Goal: Information Seeking & Learning: Stay updated

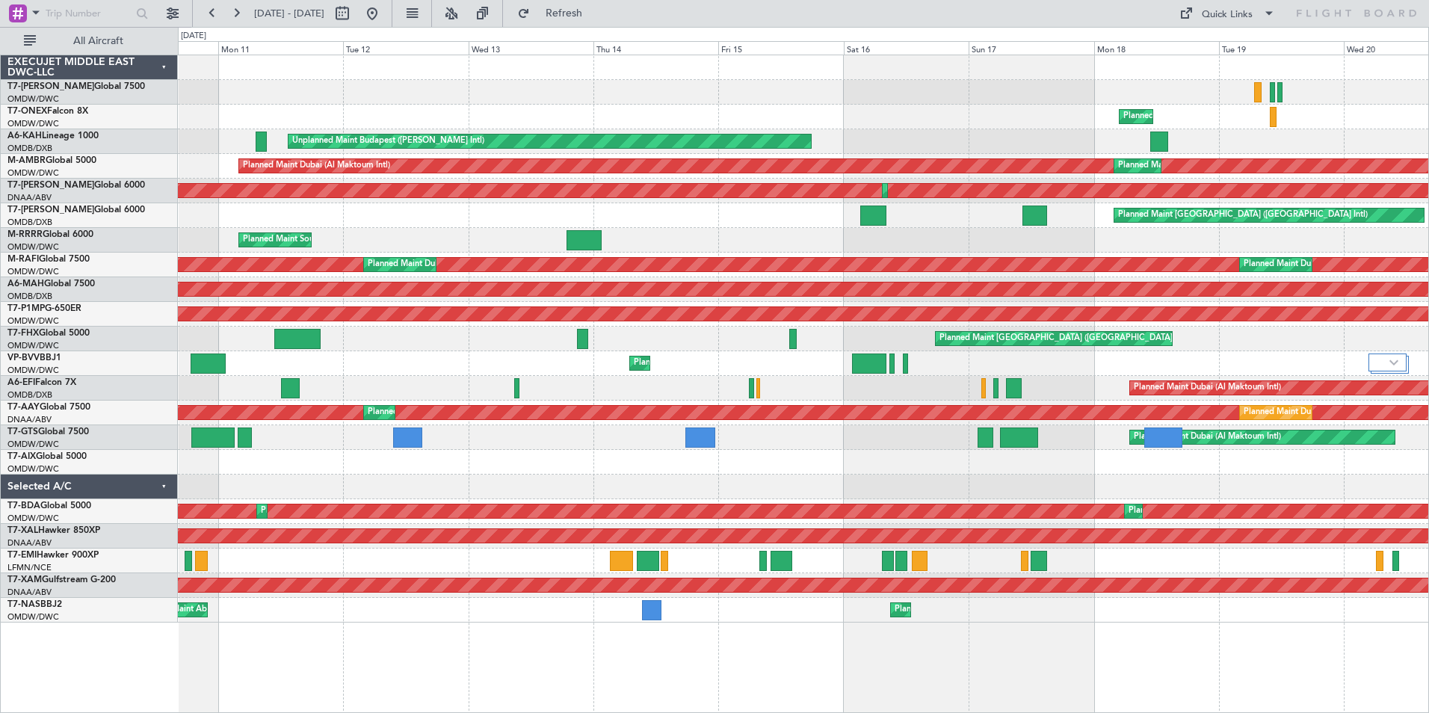
click at [1001, 648] on div "Planned Maint Dubai (Al Maktoum Intl) Planned Maint Geneva ([GEOGRAPHIC_DATA]) …" at bounding box center [803, 384] width 1251 height 659
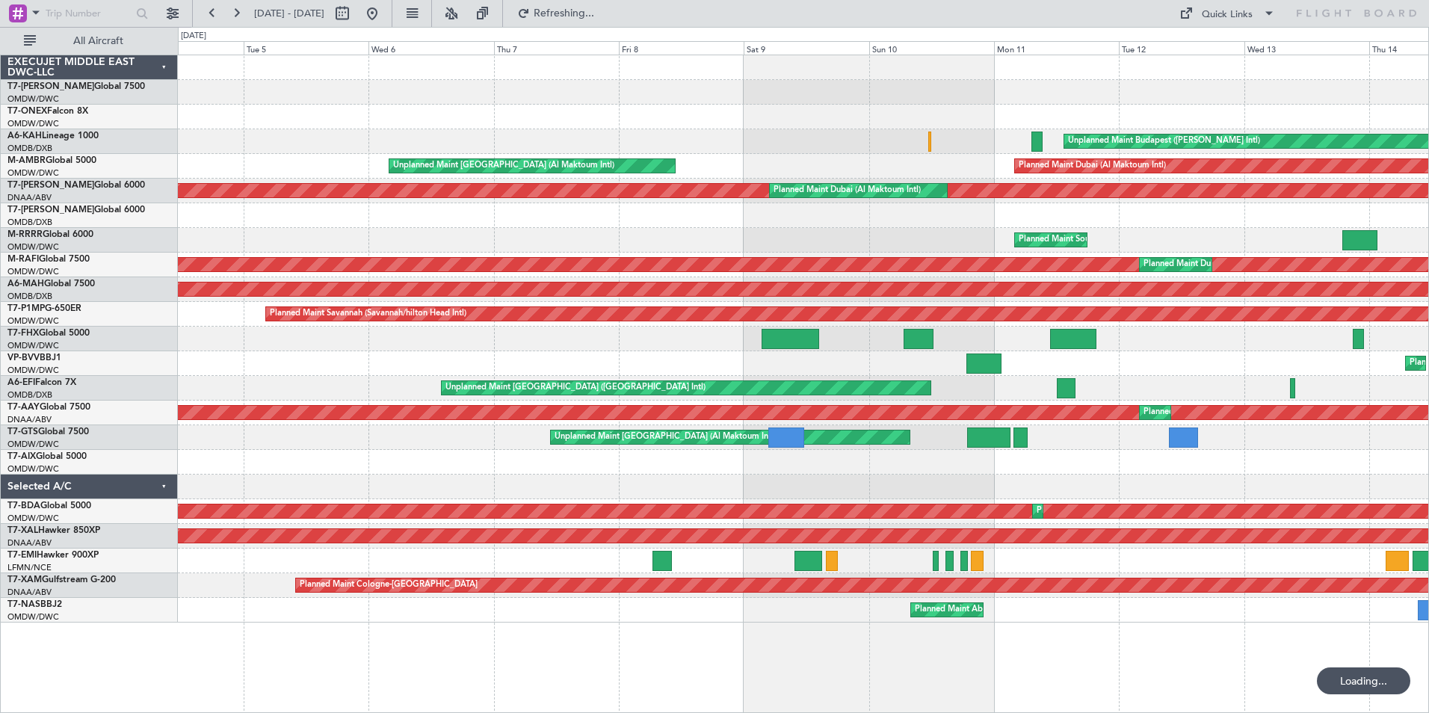
click at [1281, 697] on div "Unplanned Maint Budapest ([PERSON_NAME] Intl) Planned Maint [GEOGRAPHIC_DATA] (…" at bounding box center [803, 384] width 1251 height 659
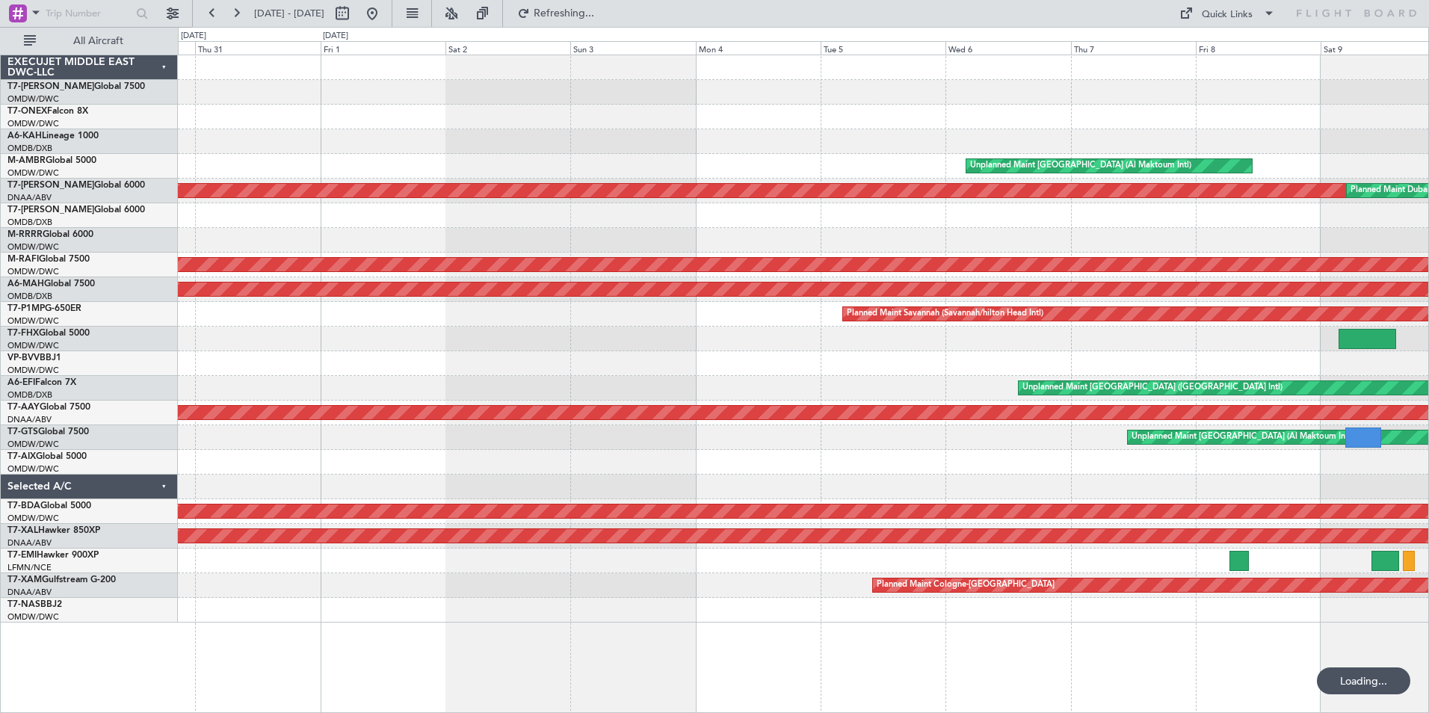
click at [1192, 686] on div "Unplanned Maint Budapest ([PERSON_NAME] Intl) Unplanned Maint [GEOGRAPHIC_DATA]…" at bounding box center [803, 384] width 1251 height 659
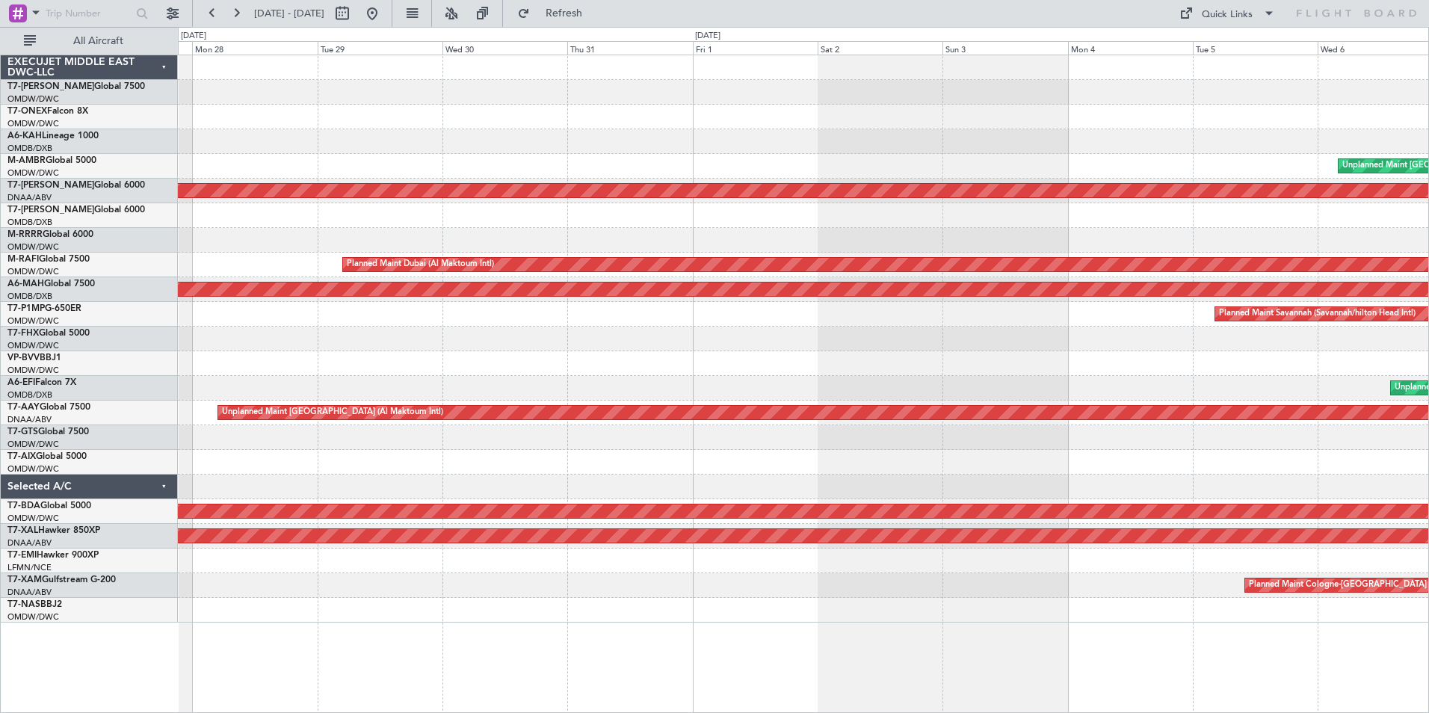
click at [1039, 658] on div "Unplanned Maint [GEOGRAPHIC_DATA] (Al Maktoum Intl) Unplanned Maint [GEOGRAPHIC…" at bounding box center [803, 384] width 1251 height 659
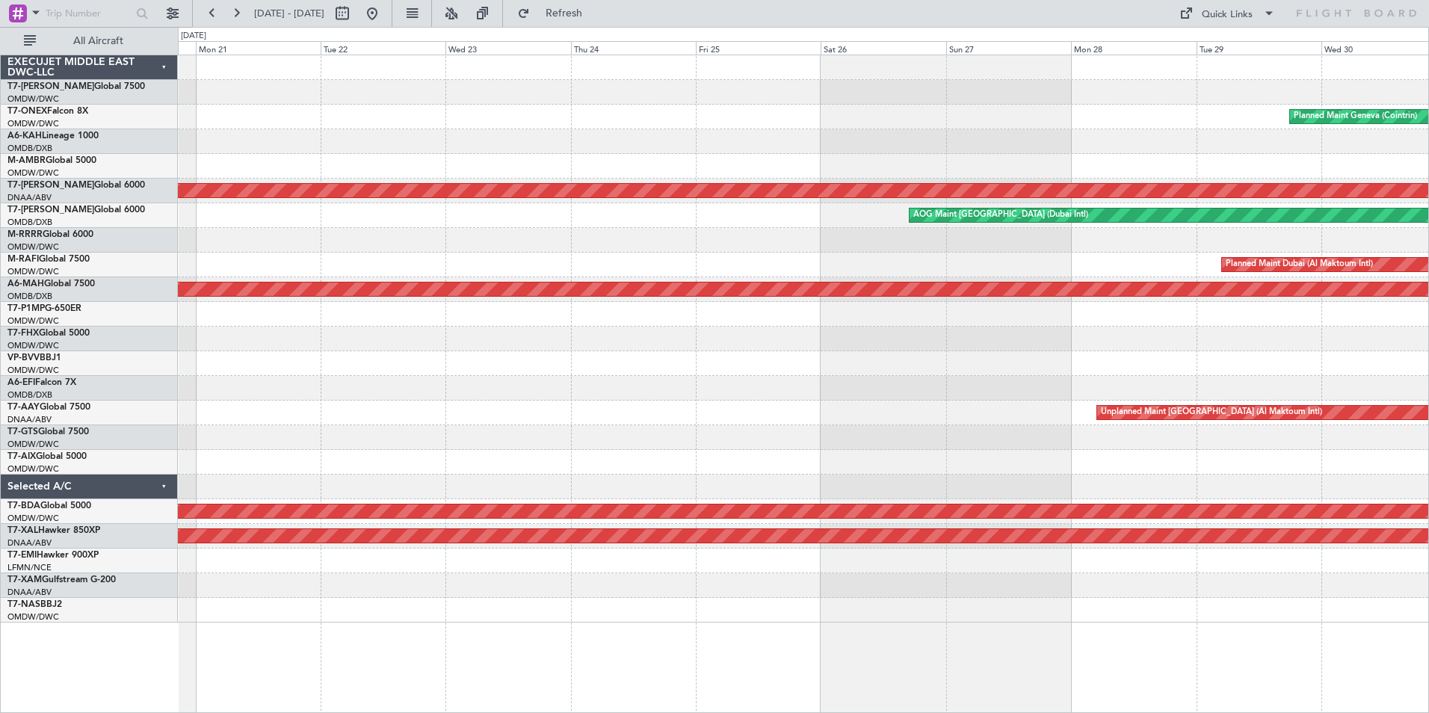
click at [1198, 656] on div "Planned Maint Geneva (Cointrin) Unplanned Maint [GEOGRAPHIC_DATA] (Al Maktoum I…" at bounding box center [803, 384] width 1251 height 659
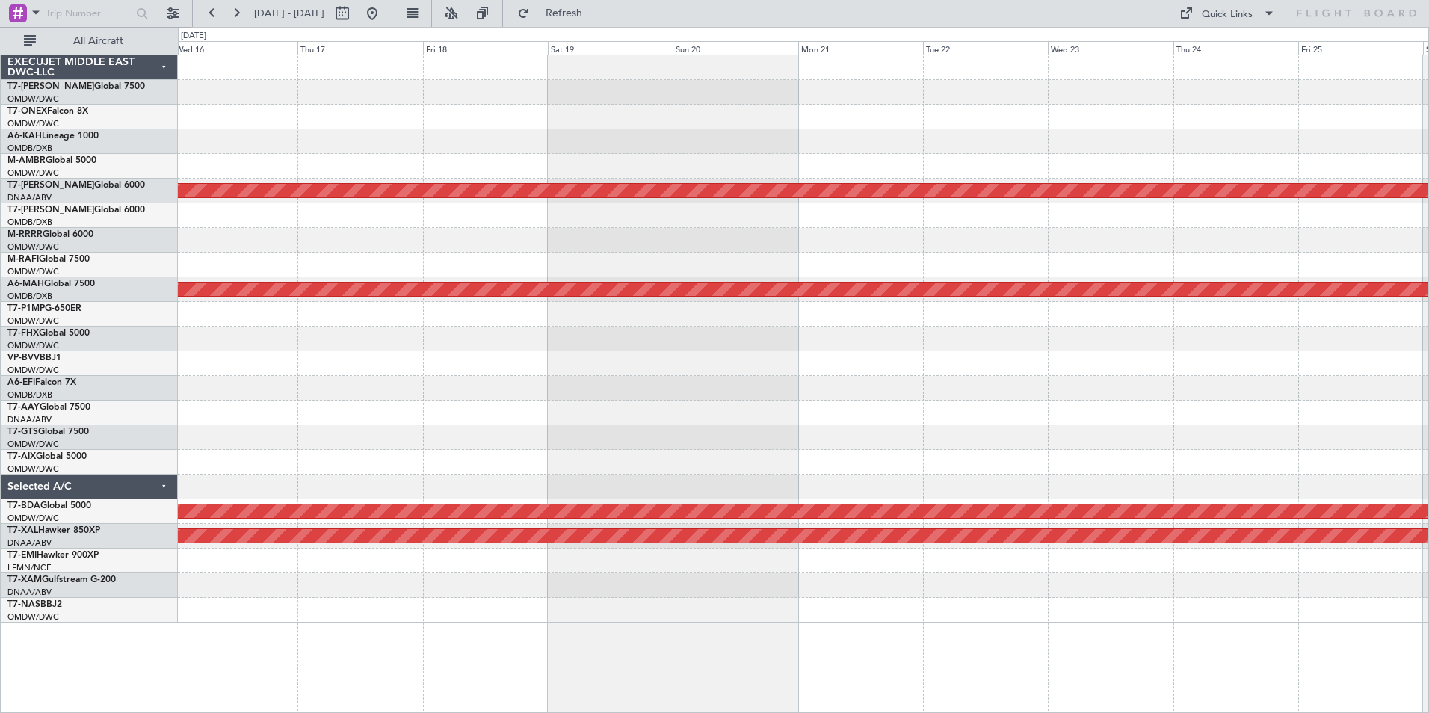
click at [1216, 667] on div "Unplanned Maint [GEOGRAPHIC_DATA] (Al Maktoum Intl) AOG Maint [GEOGRAPHIC_DATA]…" at bounding box center [803, 384] width 1251 height 659
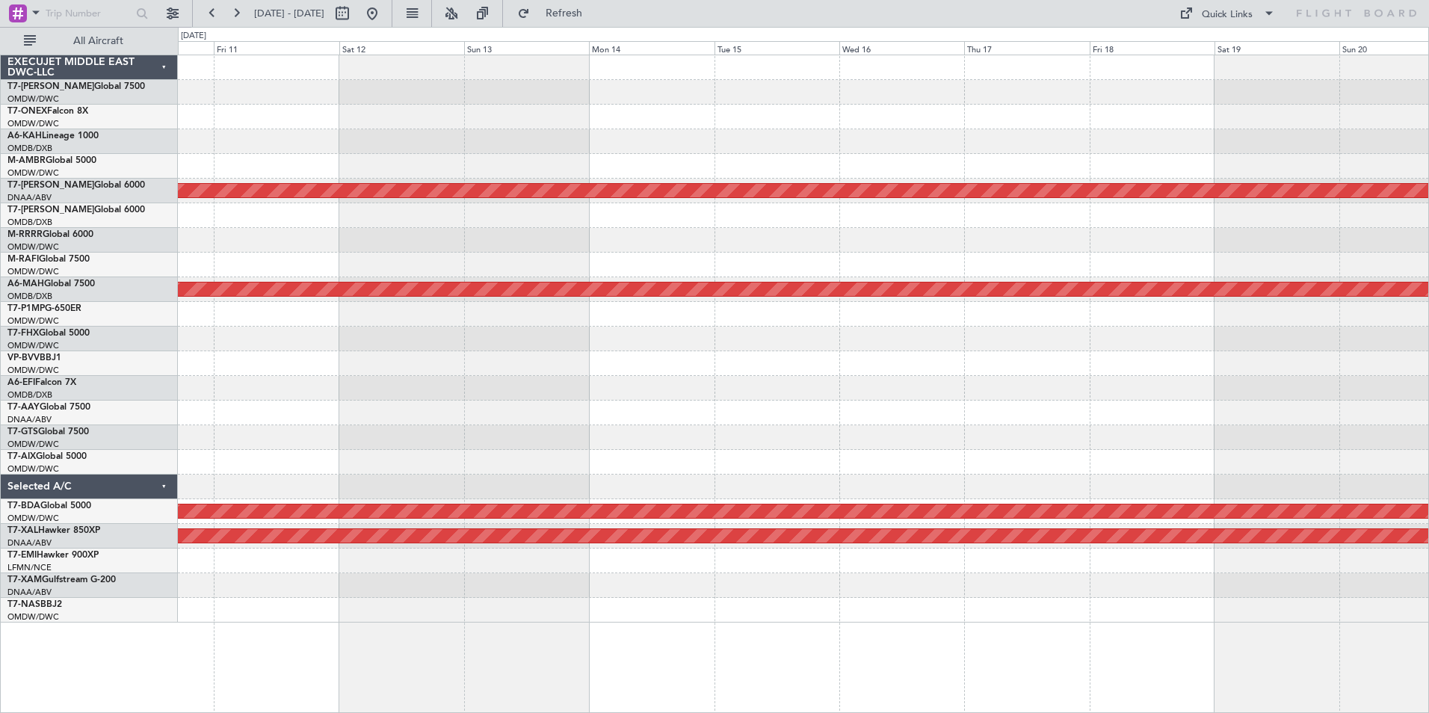
click at [1082, 671] on div "Unplanned Maint [GEOGRAPHIC_DATA] (Al Maktoum Intl) Planned Maint [GEOGRAPHIC_D…" at bounding box center [803, 384] width 1251 height 659
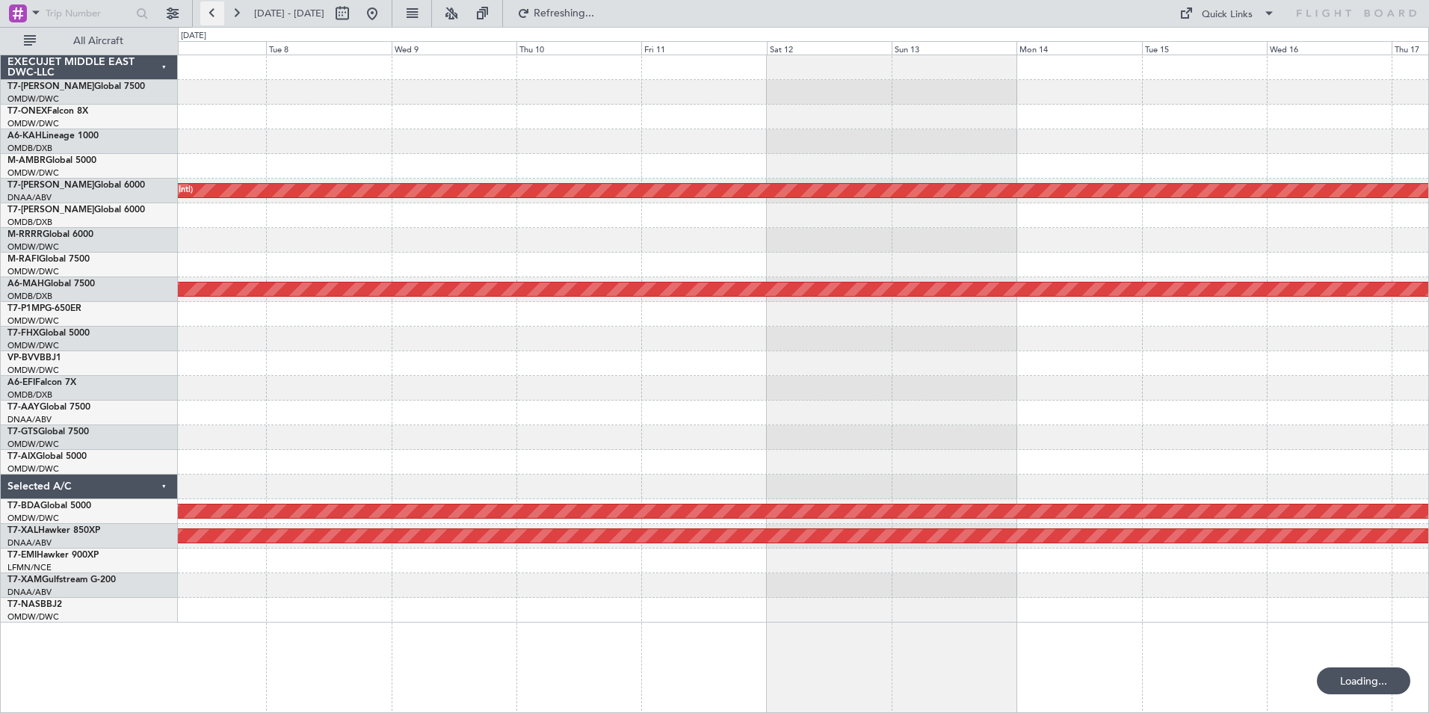
click at [215, 16] on button at bounding box center [212, 13] width 24 height 24
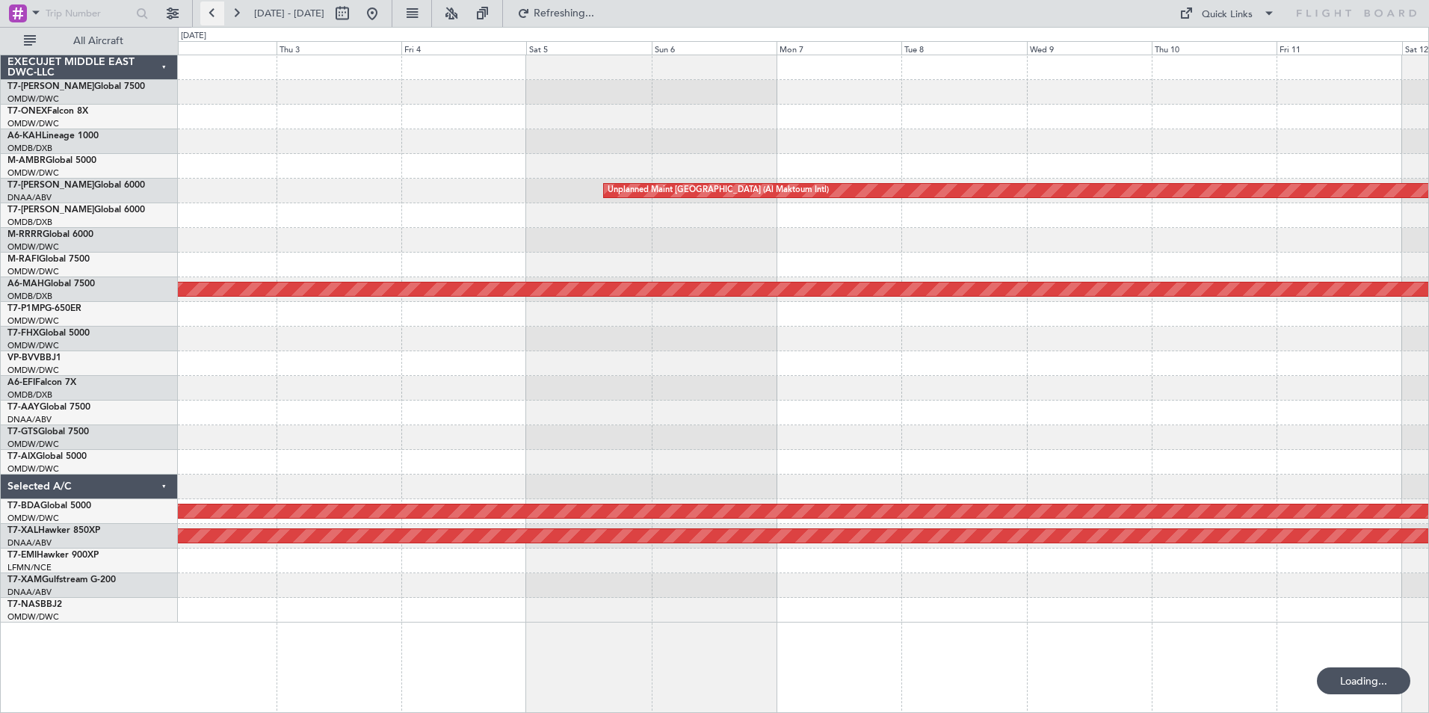
click at [215, 16] on button at bounding box center [212, 13] width 24 height 24
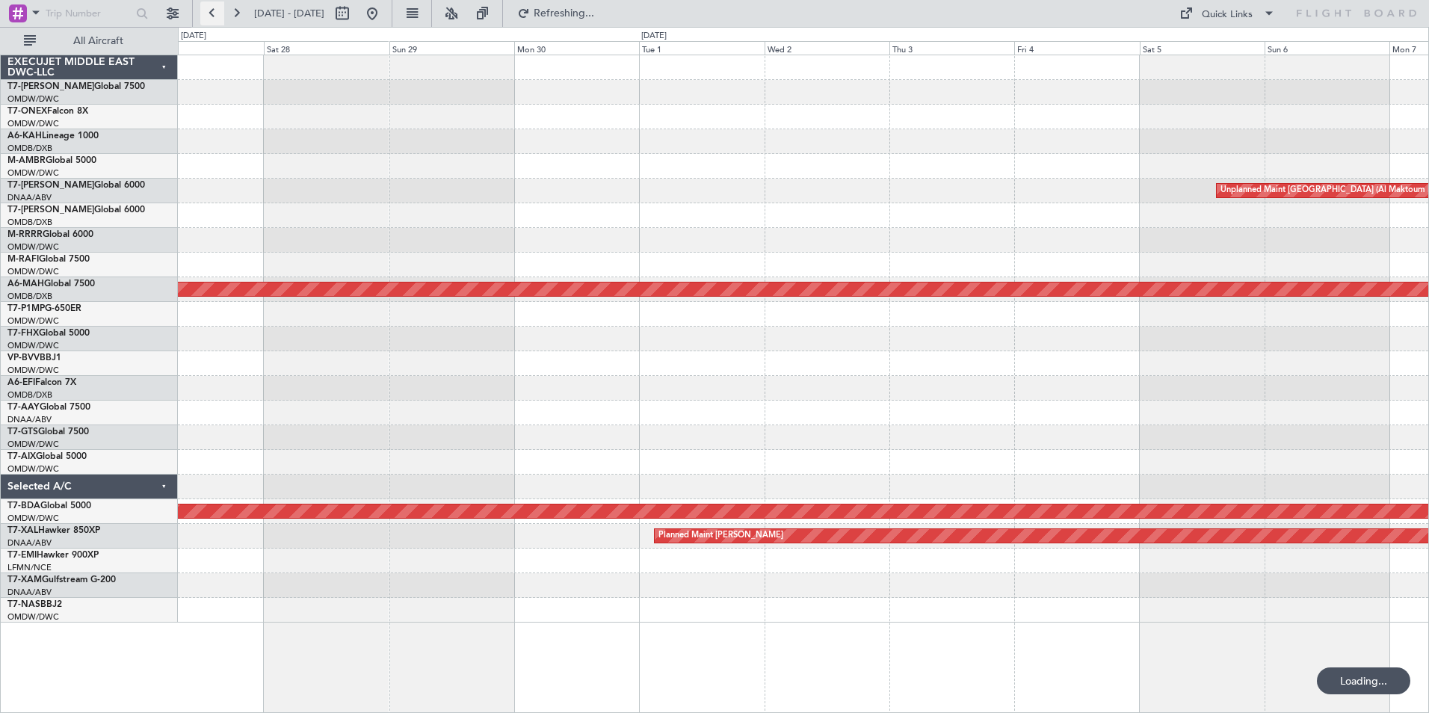
click at [215, 16] on button at bounding box center [212, 13] width 24 height 24
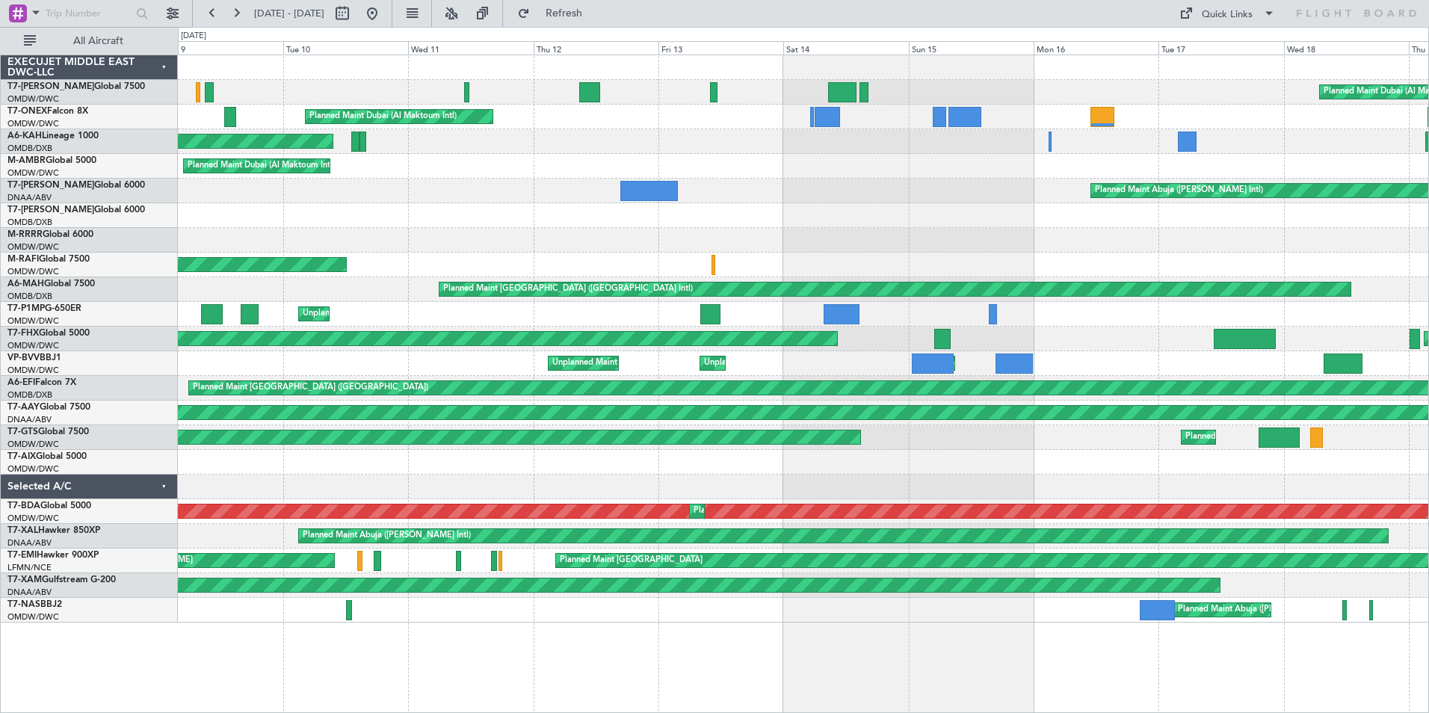
click at [186, 532] on div "Planned Maint Abuja ([PERSON_NAME] Intl) Planned Maint Abuja ([PERSON_NAME] Int…" at bounding box center [803, 536] width 1251 height 25
click at [384, 18] on button at bounding box center [372, 13] width 24 height 24
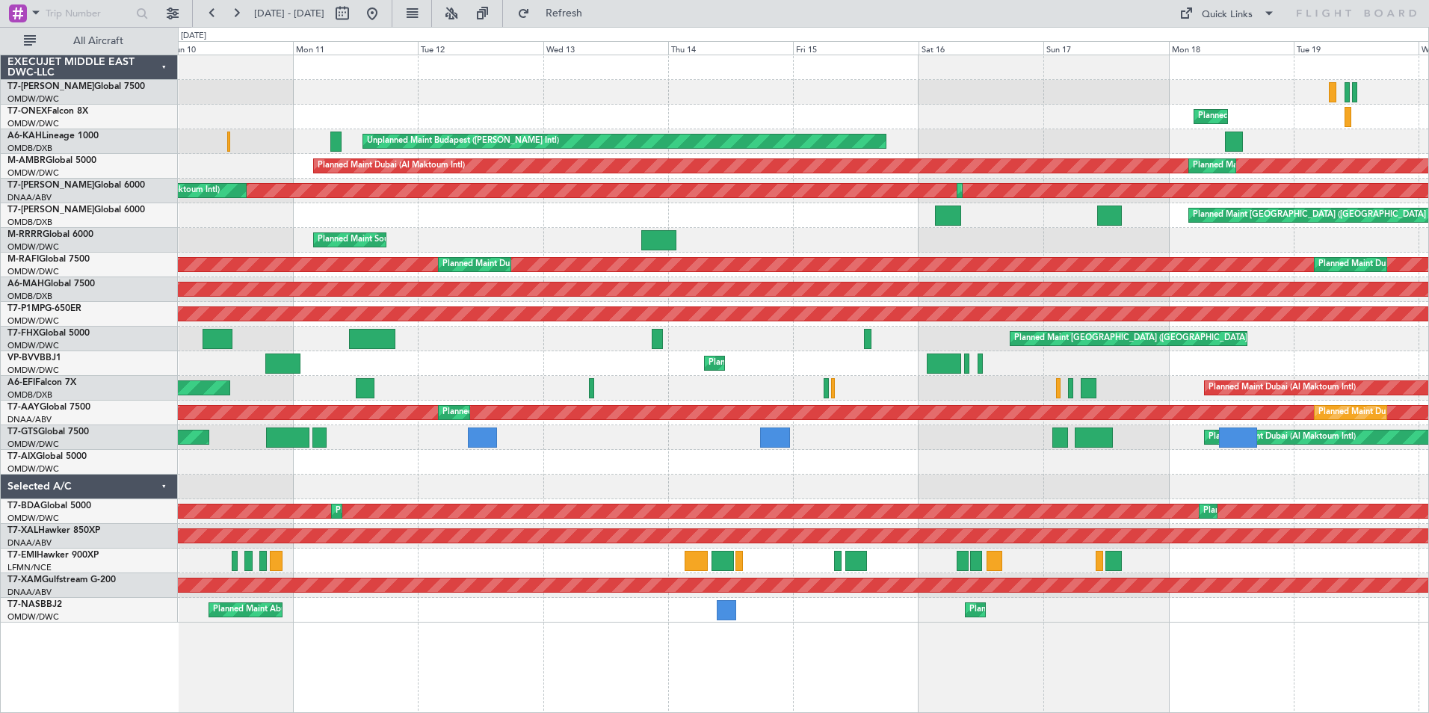
click at [1127, 639] on div "Planned Maint Dubai (Al Maktoum Intl) Planned Maint Geneva ([GEOGRAPHIC_DATA]) …" at bounding box center [803, 384] width 1251 height 659
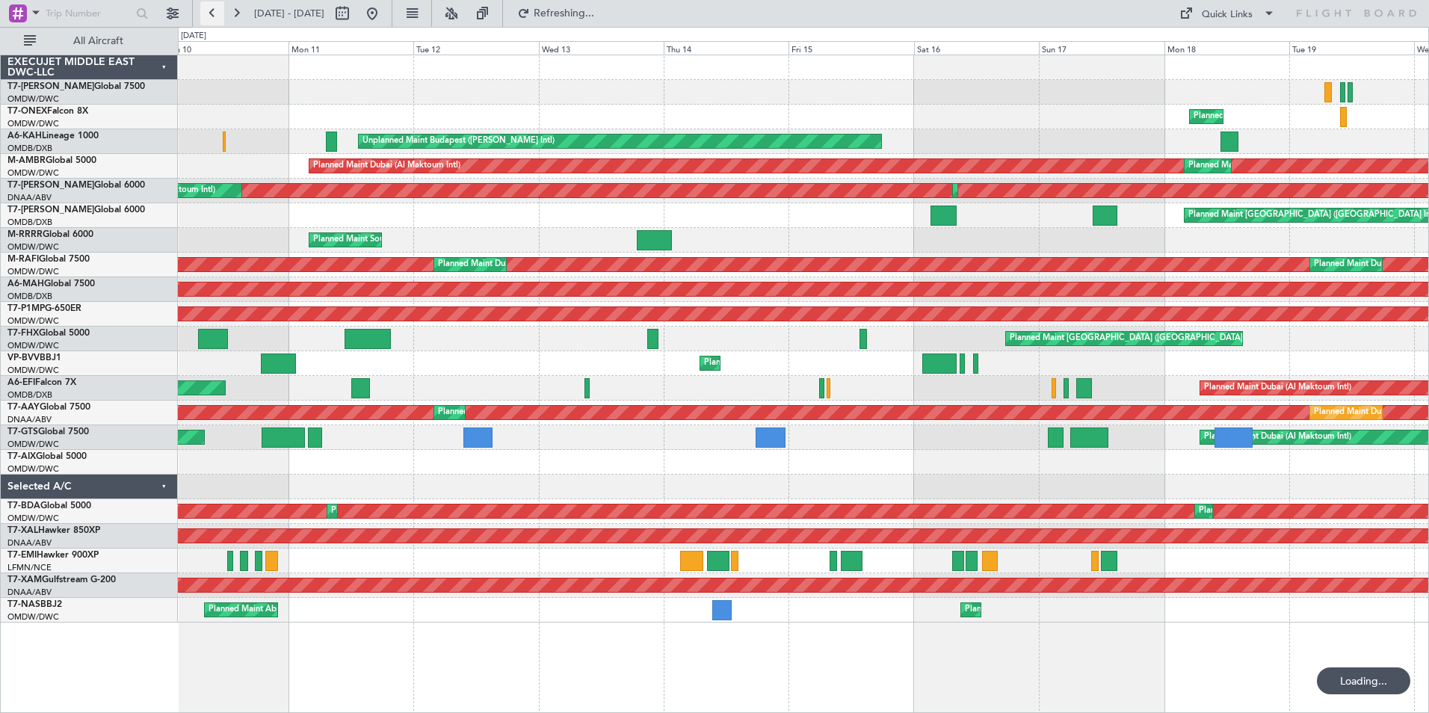
click at [215, 10] on button at bounding box center [212, 13] width 24 height 24
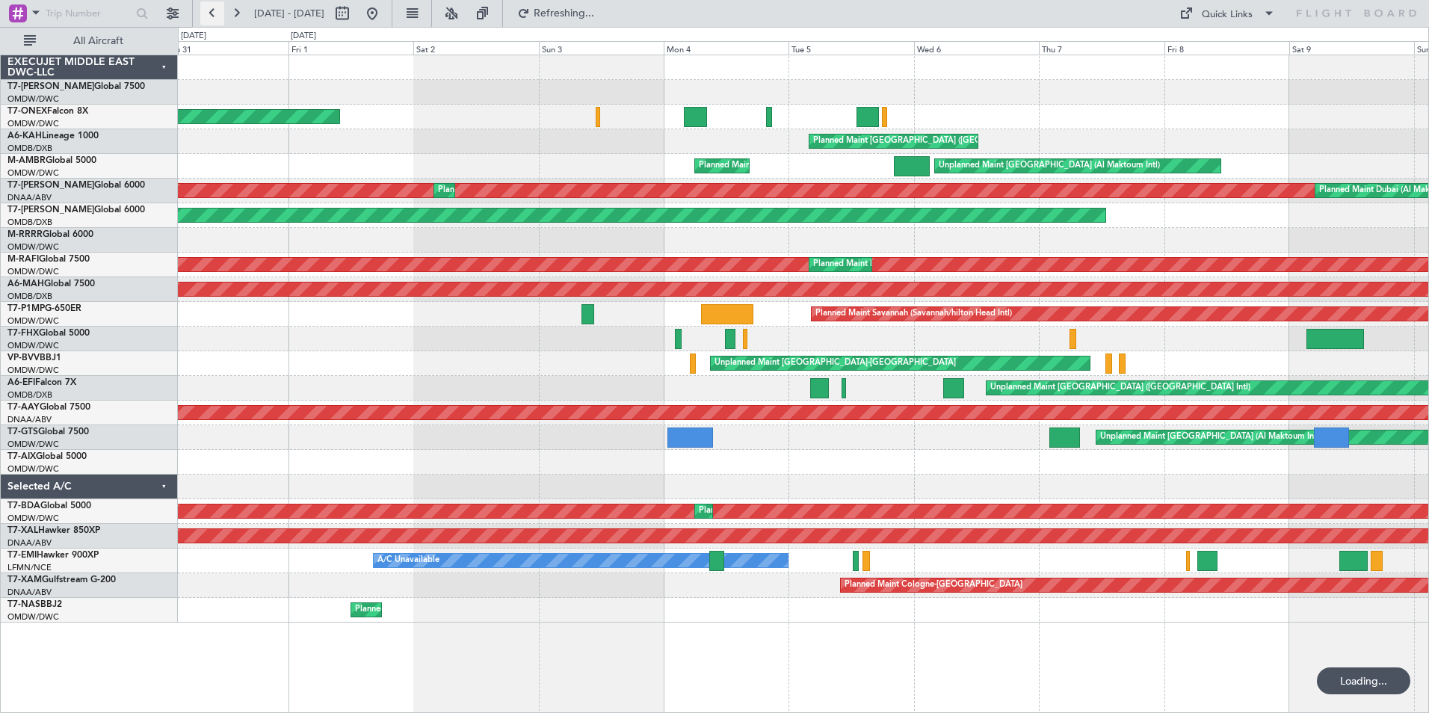
click at [215, 10] on button at bounding box center [212, 13] width 24 height 24
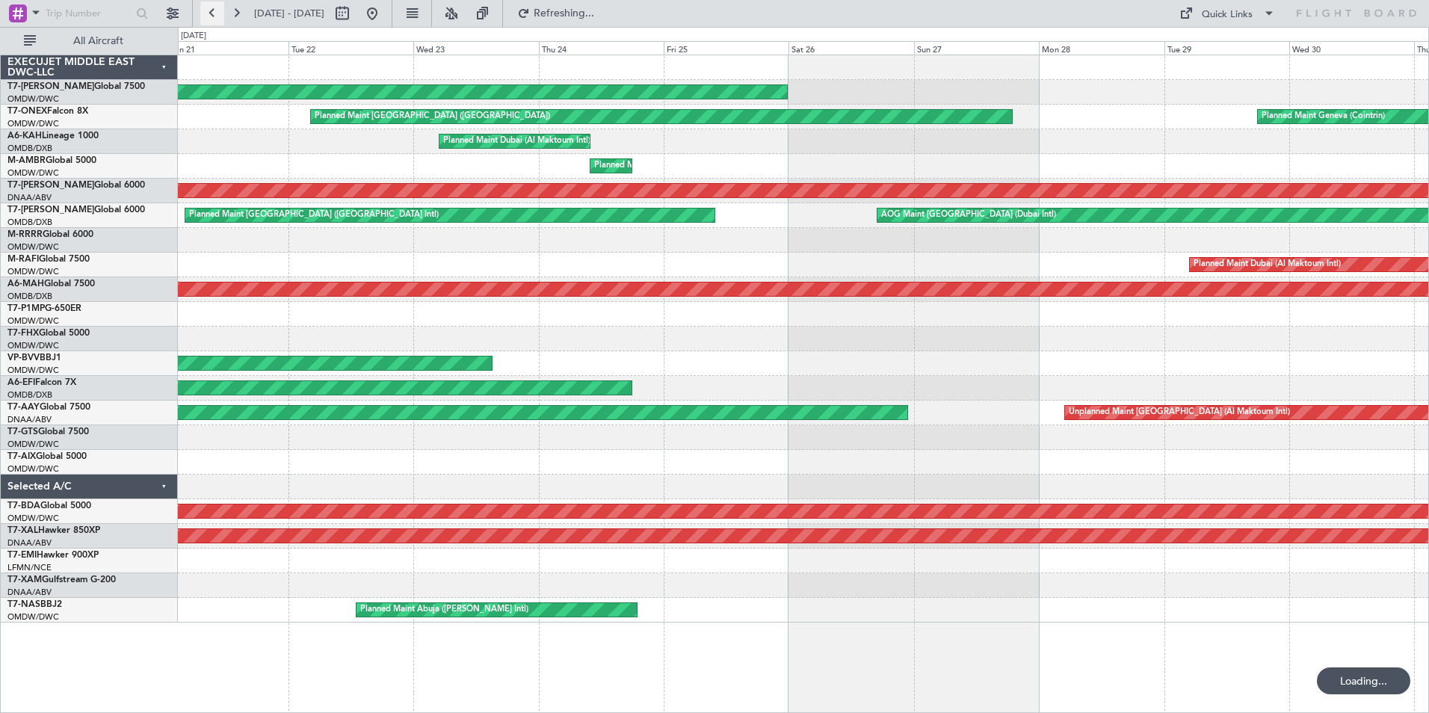
click at [215, 10] on button at bounding box center [212, 13] width 24 height 24
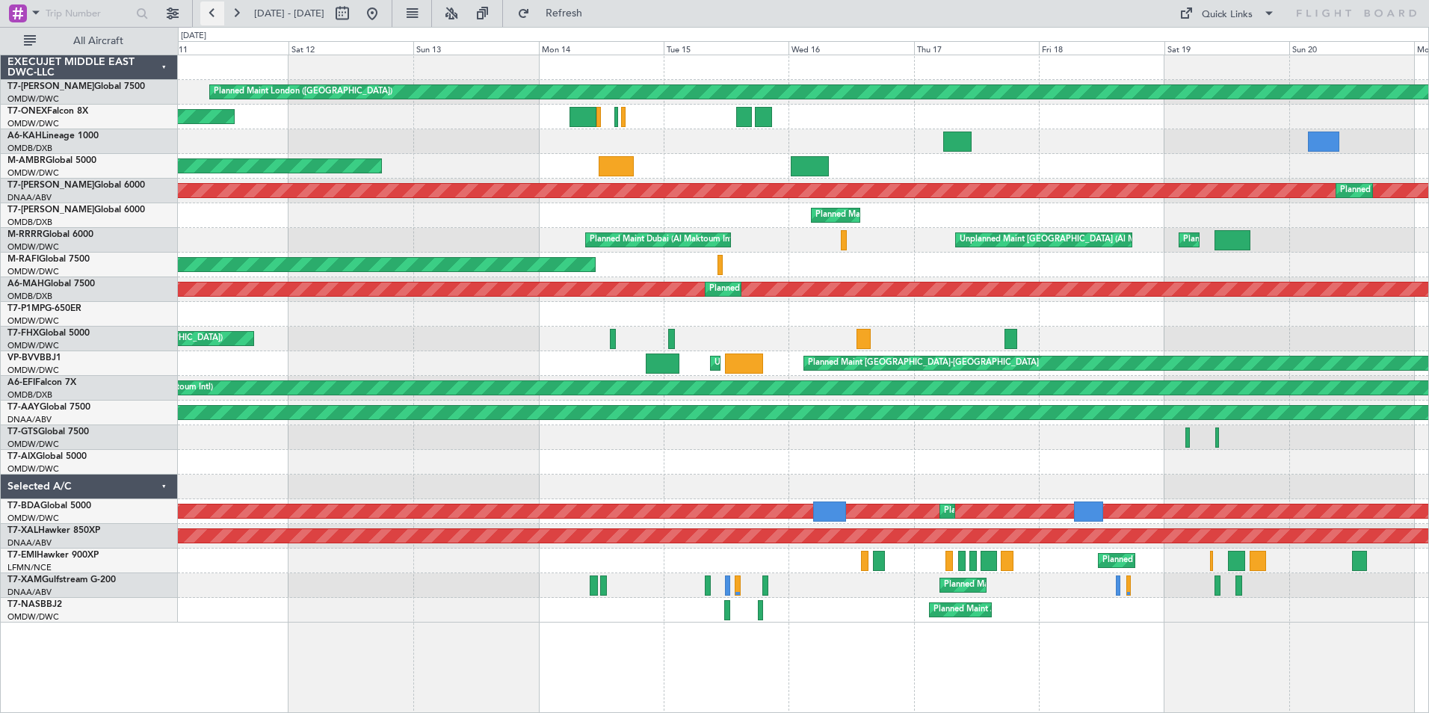
click at [215, 10] on button at bounding box center [212, 13] width 24 height 24
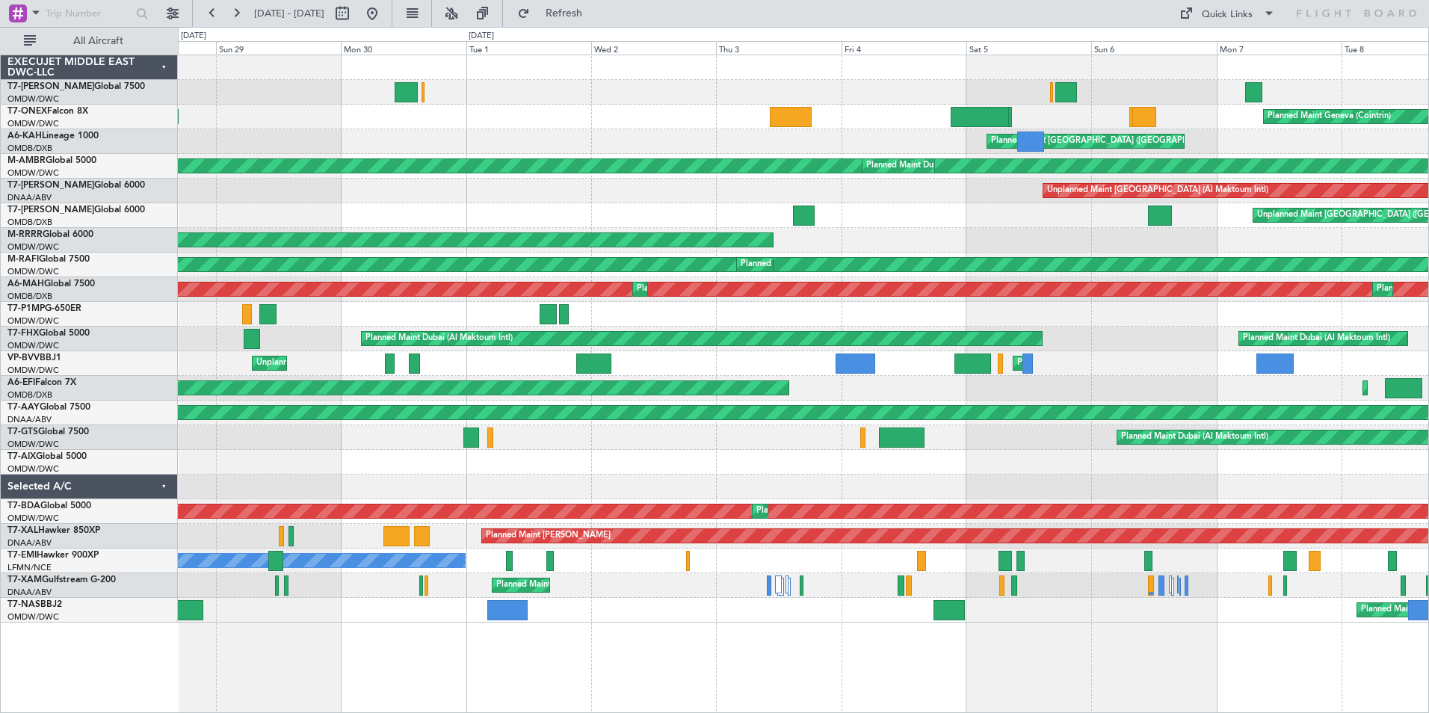
click at [644, 680] on div "Planned Maint Geneva (Cointrin) Unplanned Maint [GEOGRAPHIC_DATA] ([GEOGRAPHIC_…" at bounding box center [803, 384] width 1251 height 659
